Goal: Information Seeking & Learning: Check status

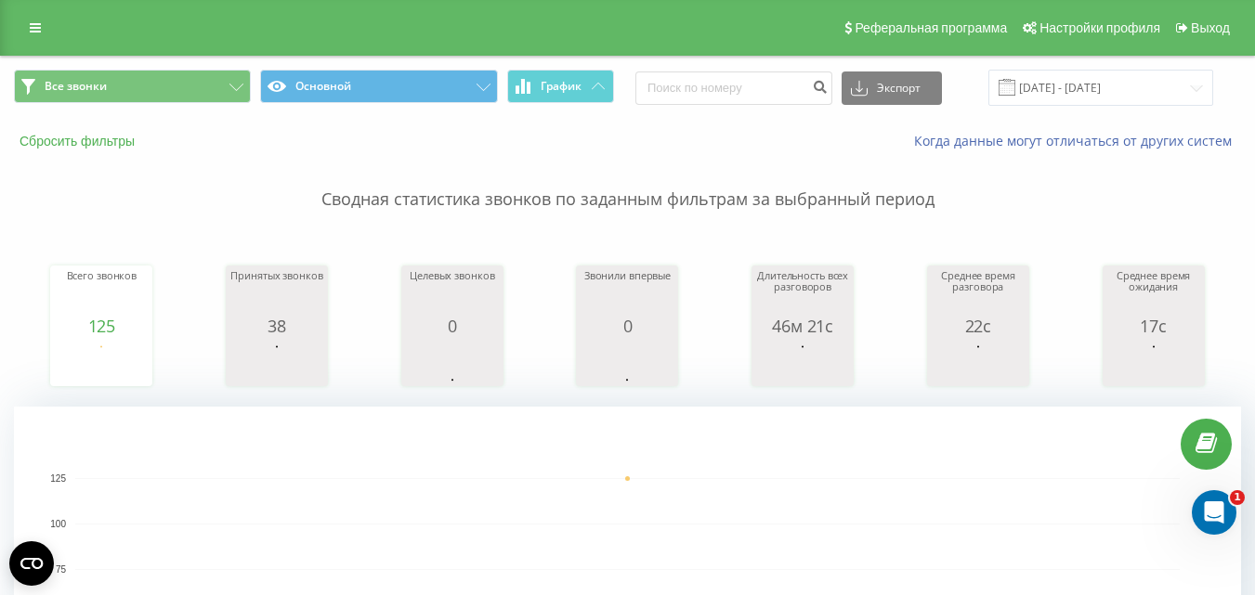
click at [104, 142] on button "Сбросить фильтры" at bounding box center [79, 141] width 130 height 17
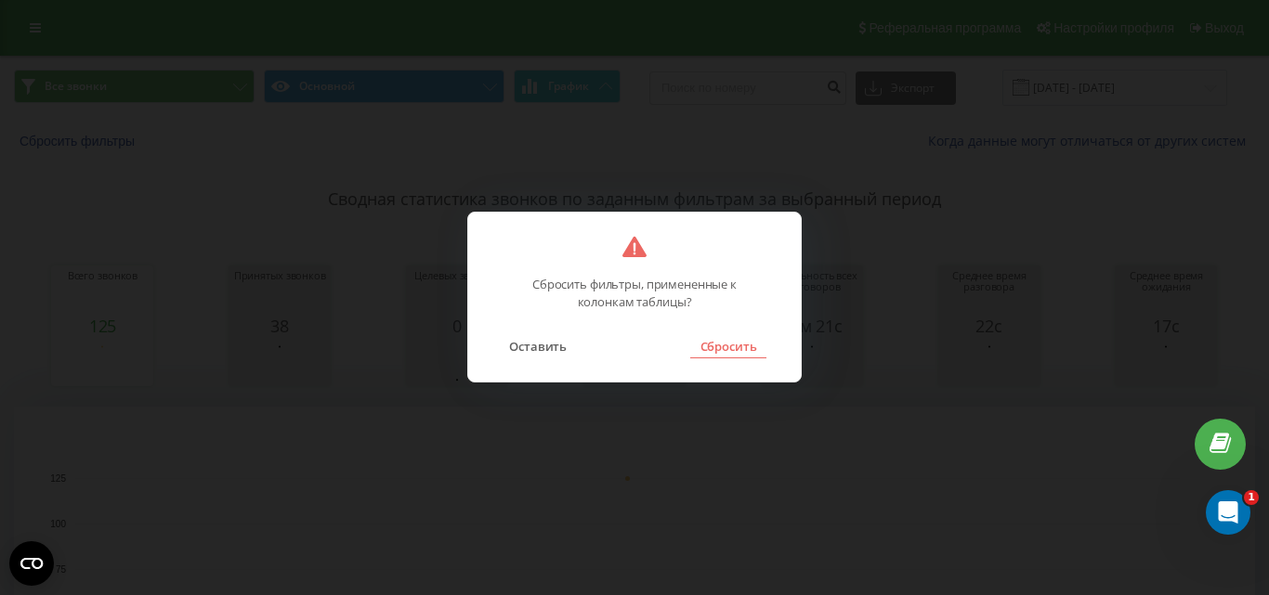
click at [725, 346] on button "Сбросить" at bounding box center [727, 346] width 75 height 24
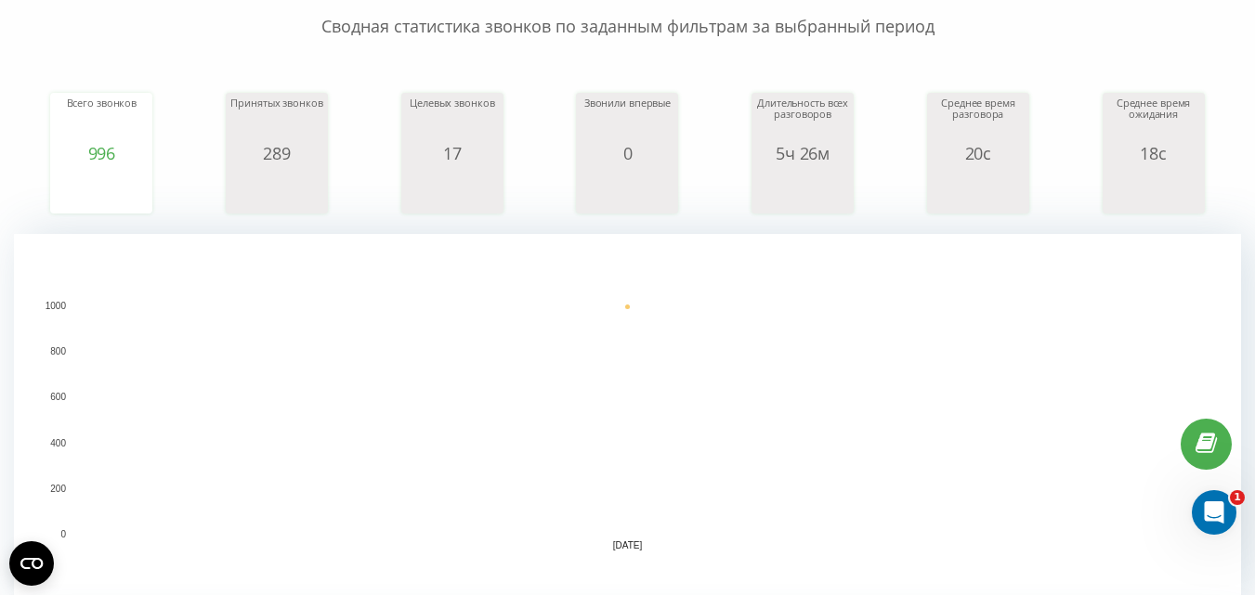
scroll to position [557, 0]
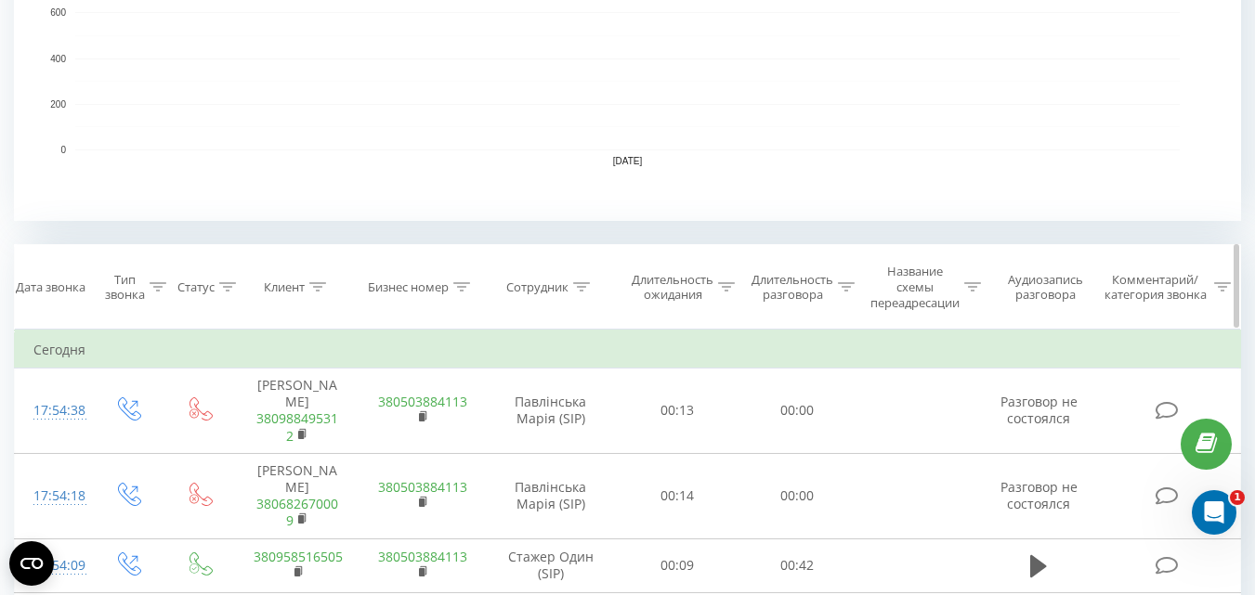
click at [577, 279] on th "Сотрудник" at bounding box center [551, 287] width 134 height 85
click at [533, 285] on div "Сотрудник" at bounding box center [537, 288] width 62 height 16
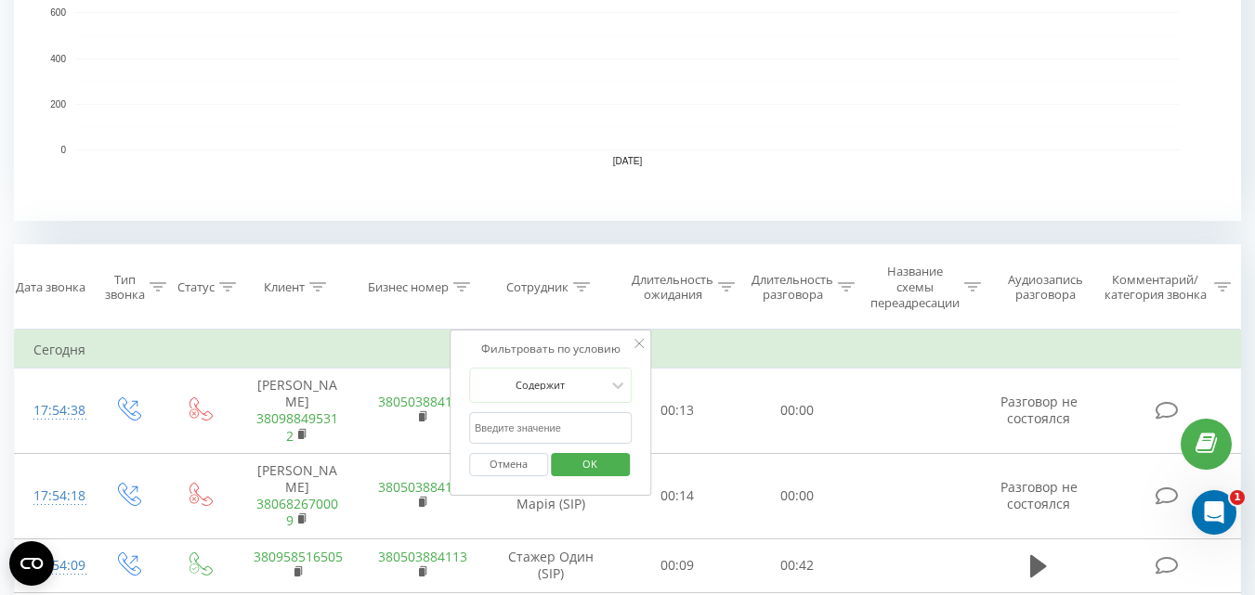
click at [568, 423] on input "text" at bounding box center [550, 428] width 163 height 33
type input "пав"
click at [596, 466] on span "OK" at bounding box center [590, 464] width 52 height 29
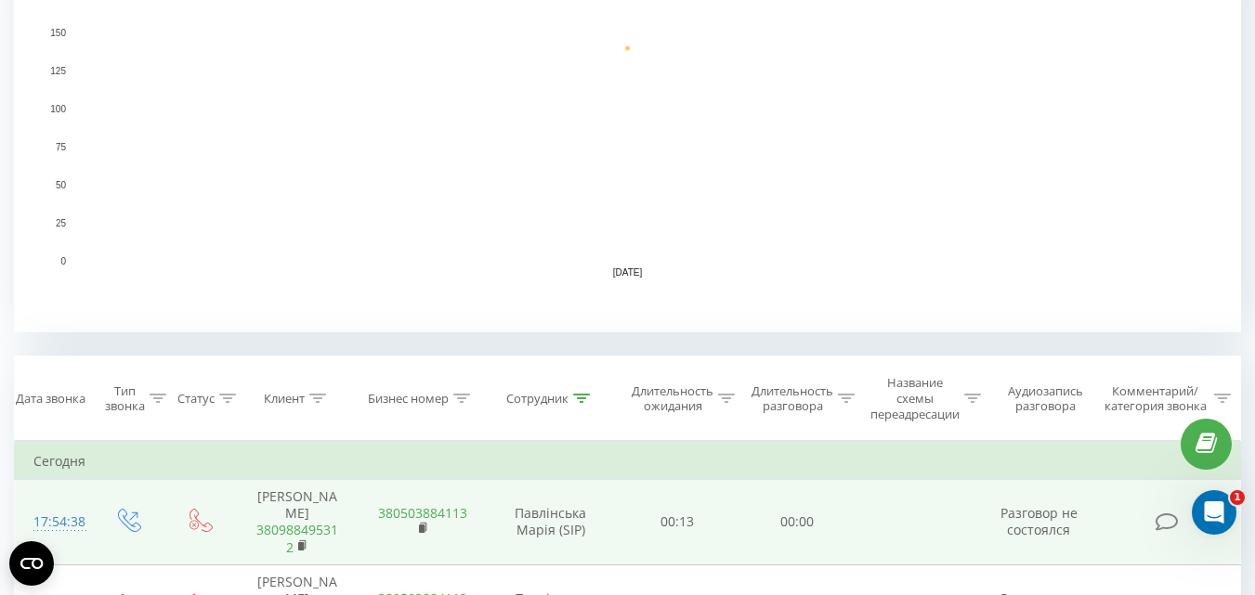
scroll to position [633, 0]
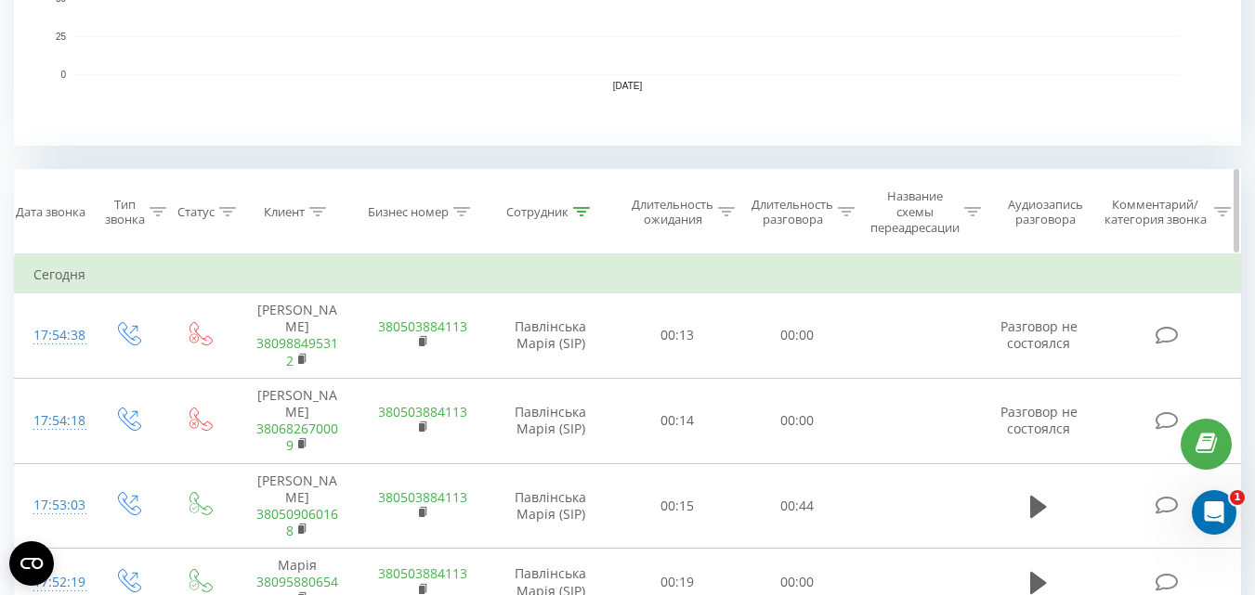
click at [122, 217] on div "Тип звонка" at bounding box center [125, 213] width 40 height 32
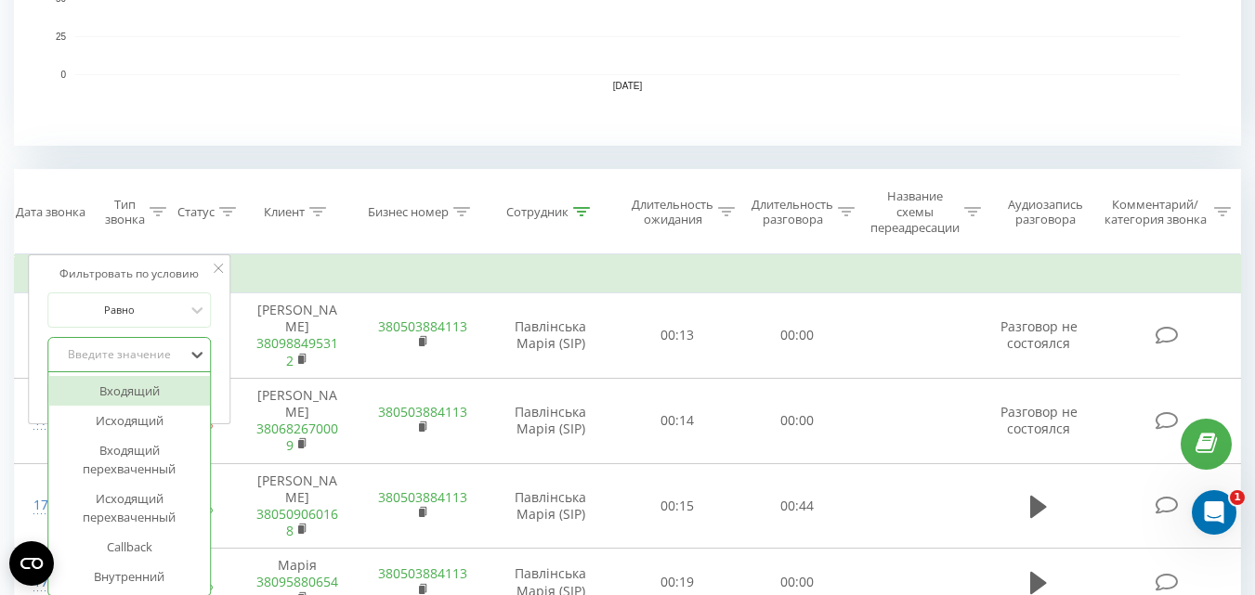
scroll to position [634, 0]
click at [151, 343] on div "Введите значение" at bounding box center [119, 354] width 136 height 28
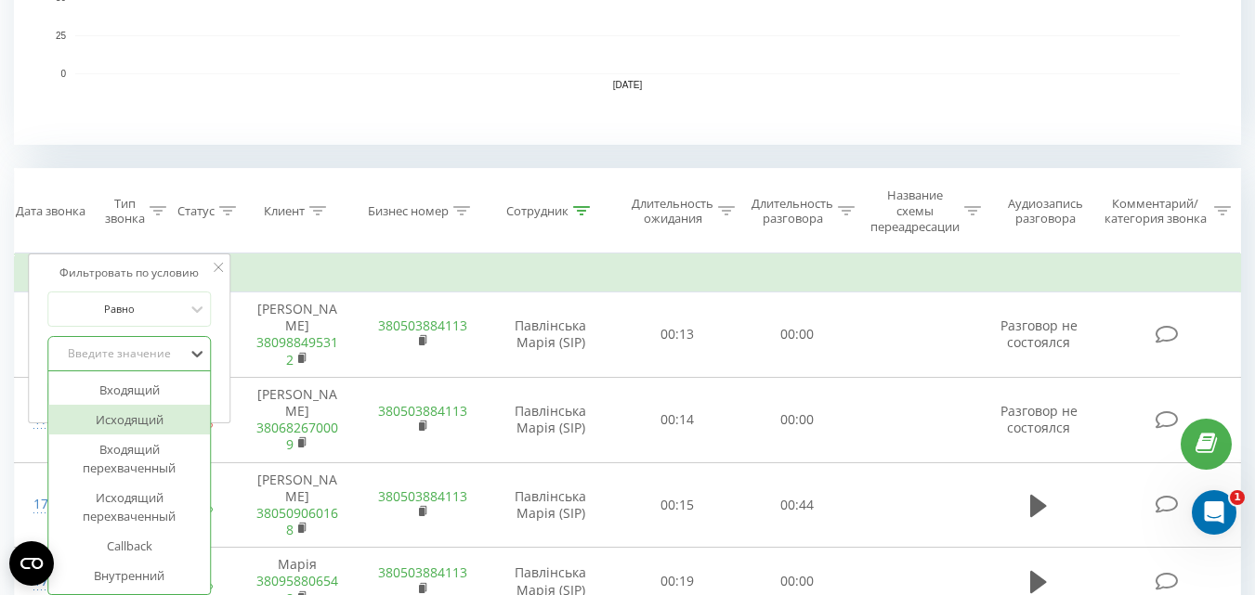
click at [165, 410] on div "Исходящий" at bounding box center [129, 420] width 162 height 30
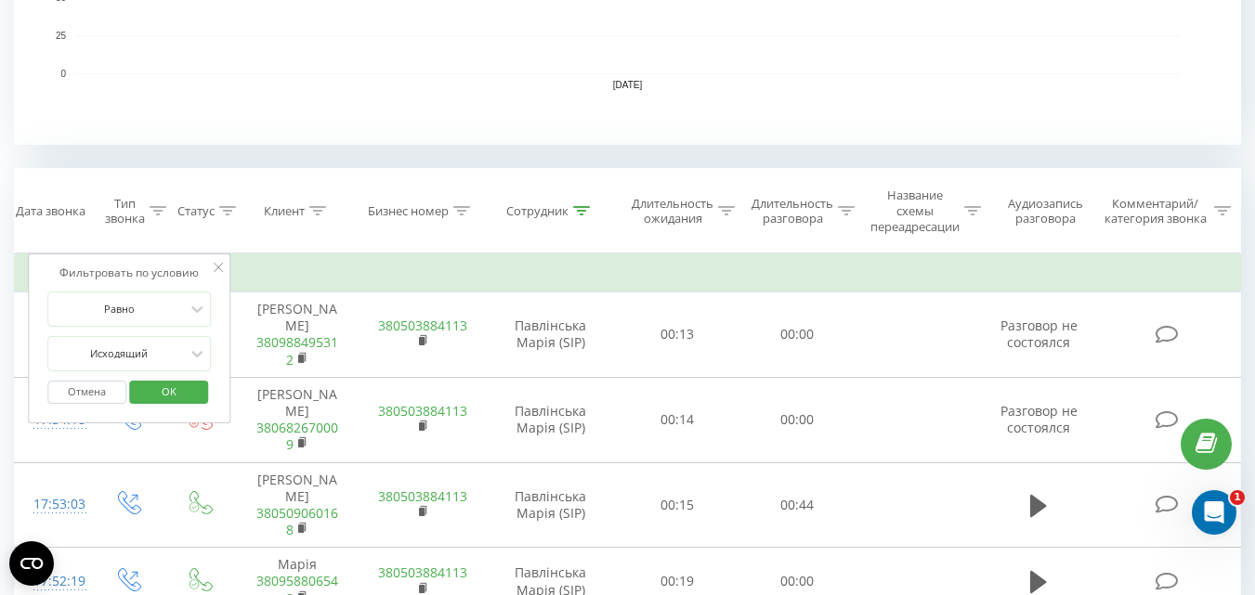
click at [169, 394] on span "OK" at bounding box center [169, 391] width 52 height 29
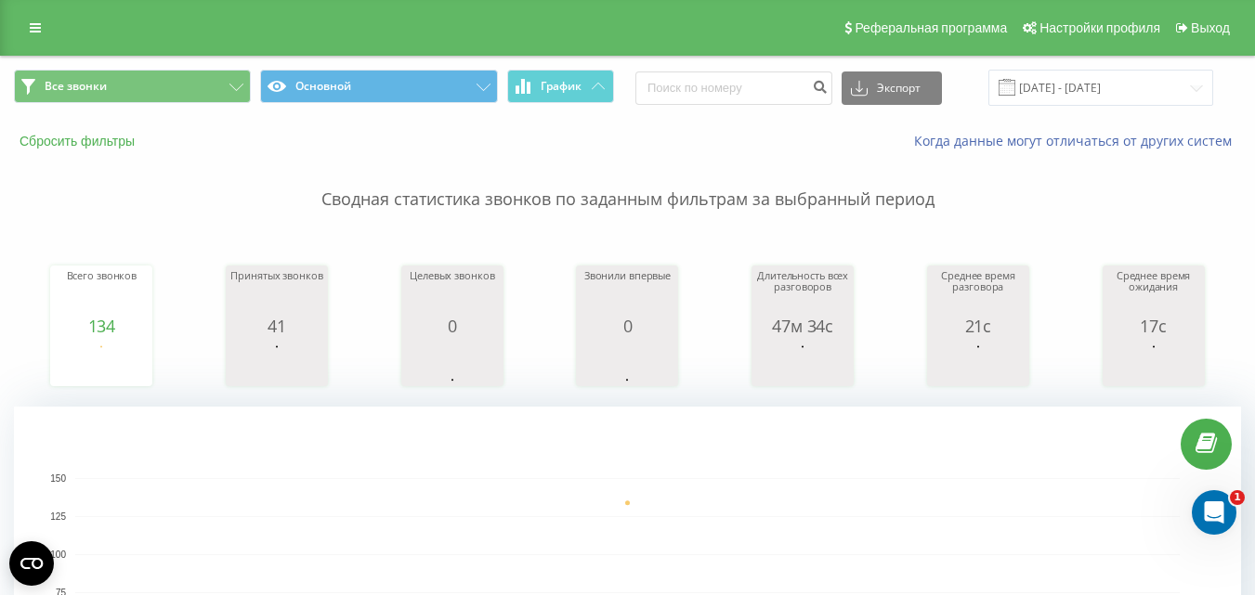
click at [82, 142] on button "Сбросить фильтры" at bounding box center [79, 141] width 130 height 17
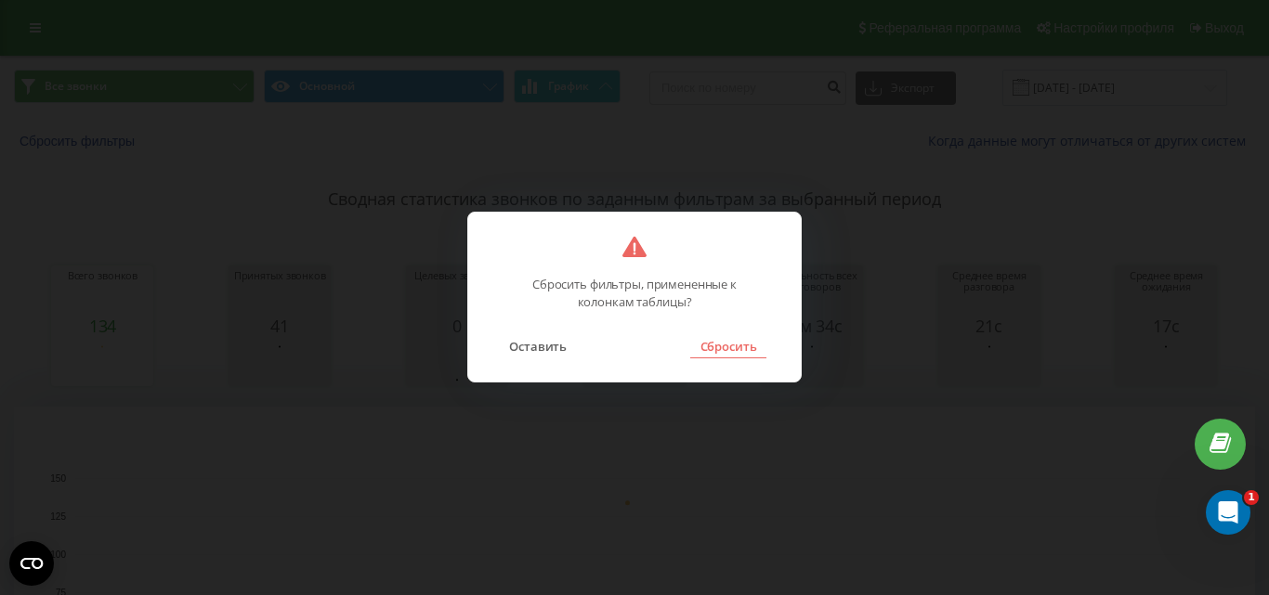
drag, startPoint x: 711, startPoint y: 331, endPoint x: 717, endPoint y: 345, distance: 15.4
click at [712, 337] on div "Оставить Сбросить" at bounding box center [634, 334] width 295 height 47
click at [717, 345] on button "Сбросить" at bounding box center [727, 346] width 75 height 24
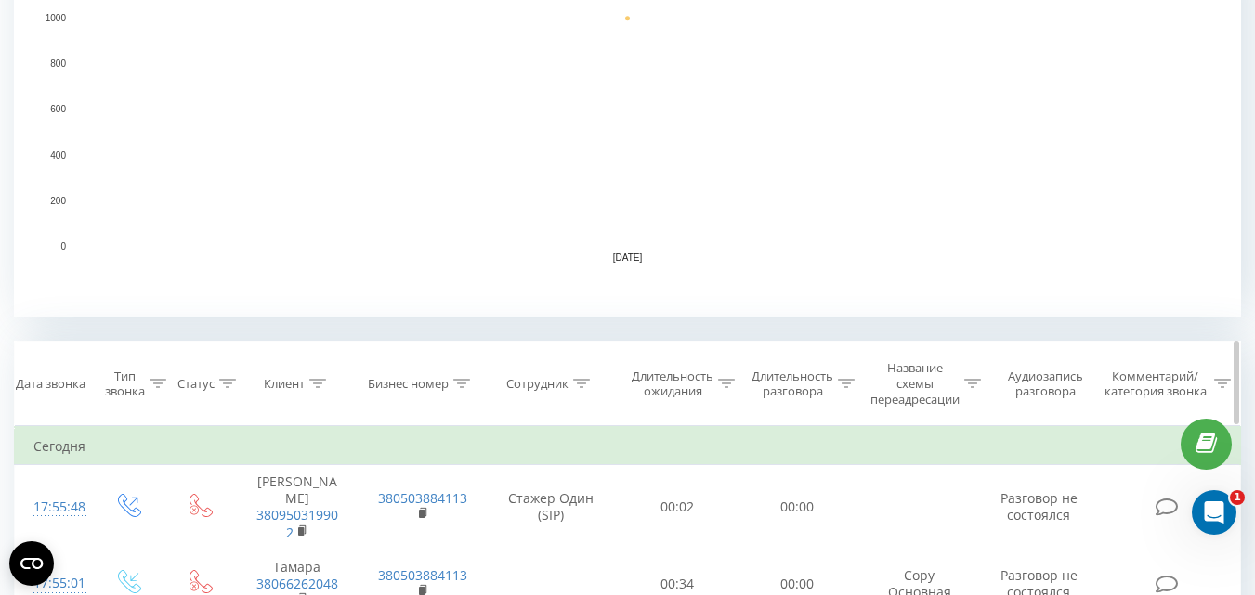
scroll to position [464, 0]
click at [532, 385] on div "Сотрудник" at bounding box center [537, 380] width 62 height 16
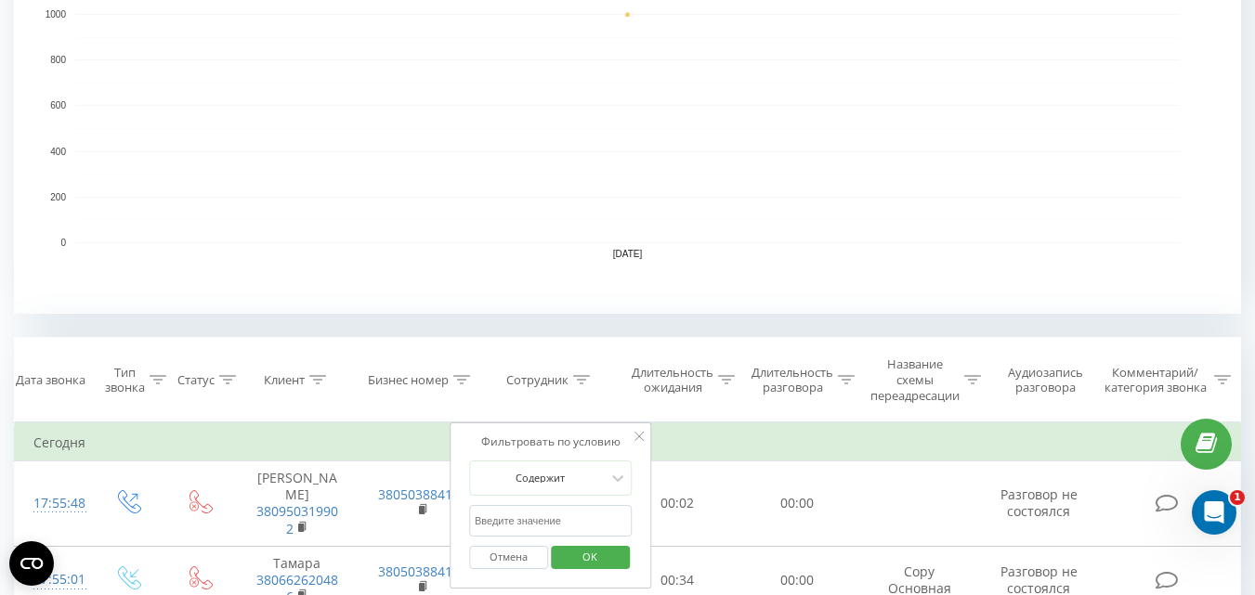
click at [554, 503] on form "Содержит Отмена OK" at bounding box center [550, 520] width 163 height 119
click at [568, 514] on input "text" at bounding box center [550, 521] width 163 height 33
type input "пав"
drag, startPoint x: 567, startPoint y: 569, endPoint x: 568, endPoint y: 548, distance: 21.4
click at [566, 569] on span "OK" at bounding box center [590, 556] width 52 height 29
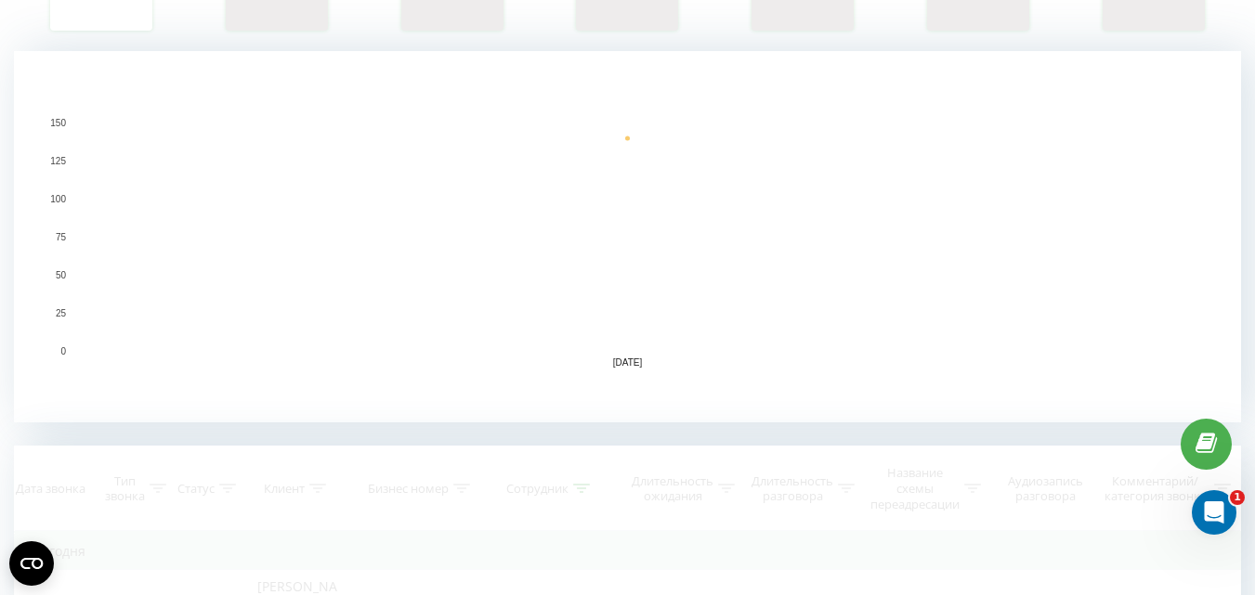
scroll to position [93, 0]
